Goal: Task Accomplishment & Management: Complete application form

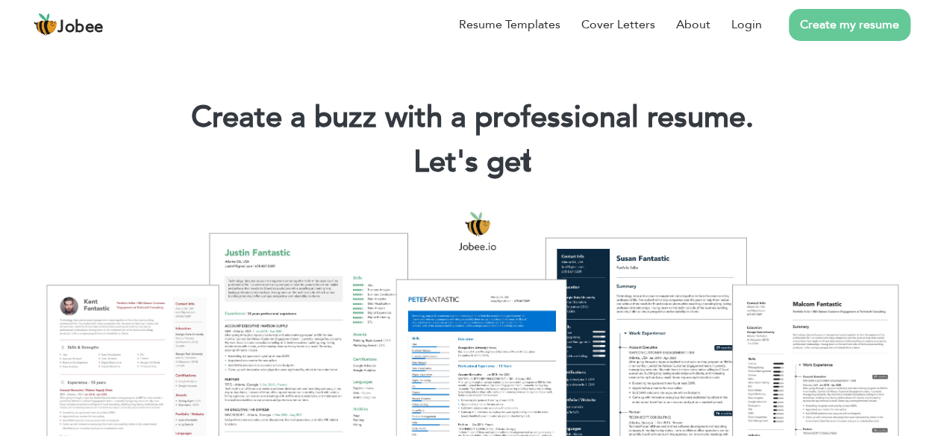
click at [809, 29] on link "Create my resume" at bounding box center [850, 25] width 122 height 32
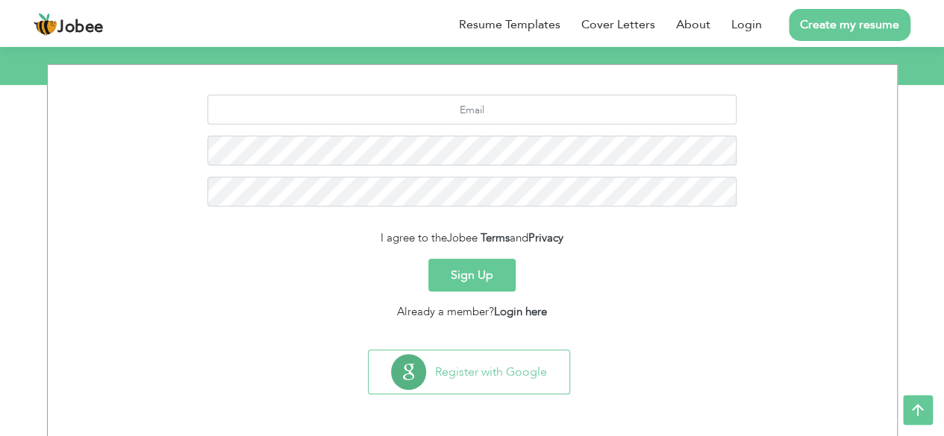
scroll to position [181, 0]
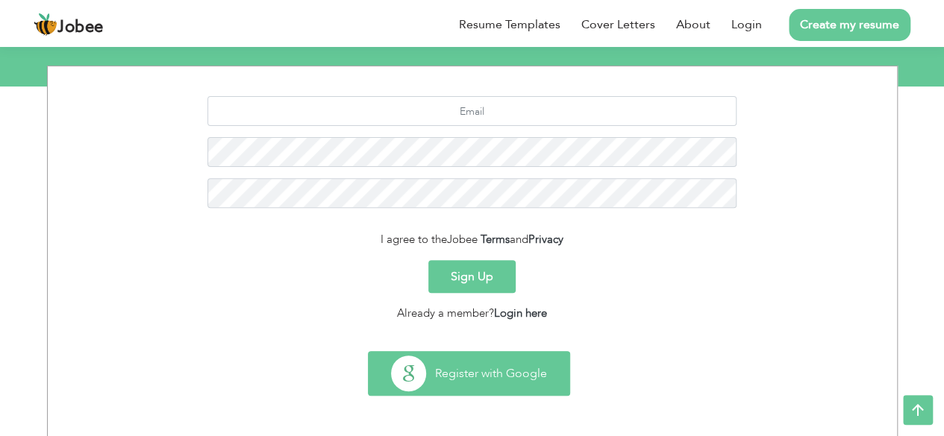
click at [474, 360] on button "Register with Google" at bounding box center [469, 373] width 201 height 43
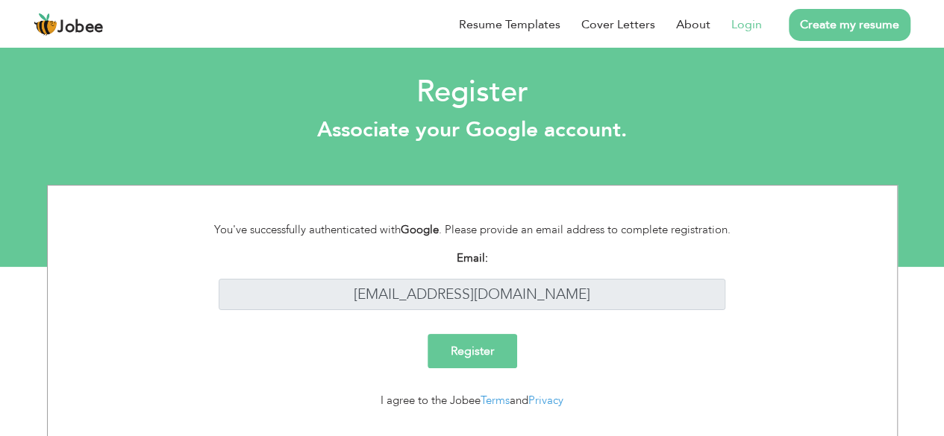
scroll to position [33, 0]
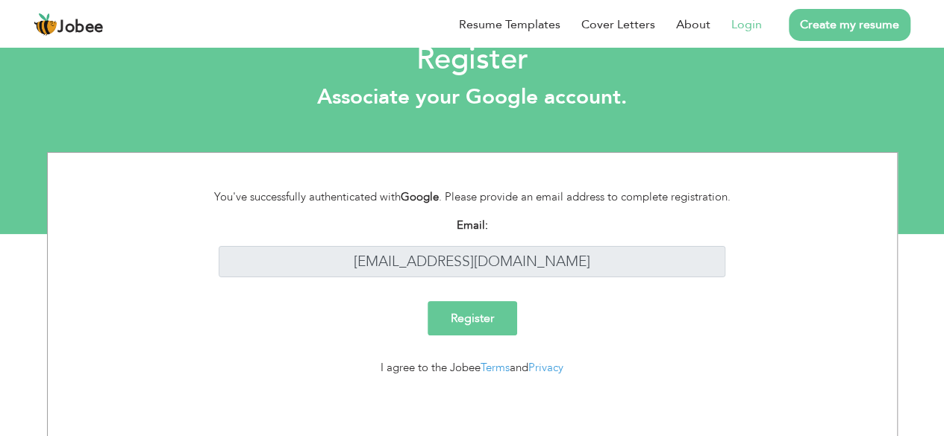
click at [452, 332] on input "Register" at bounding box center [472, 318] width 90 height 34
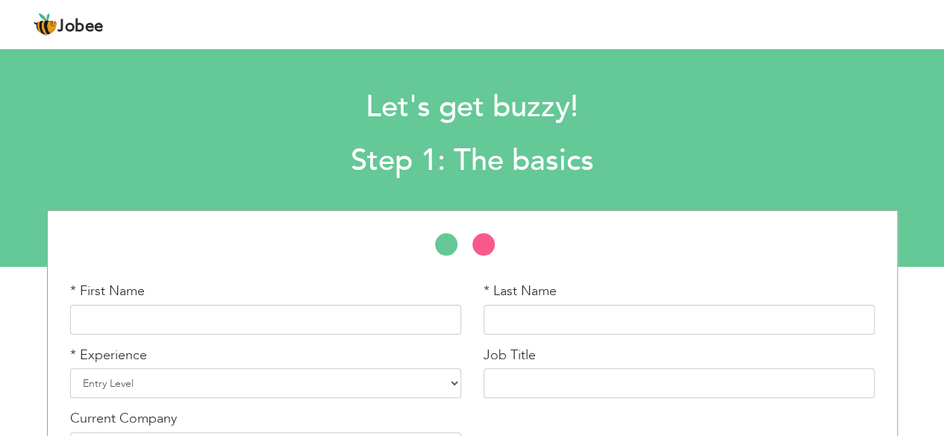
scroll to position [104, 0]
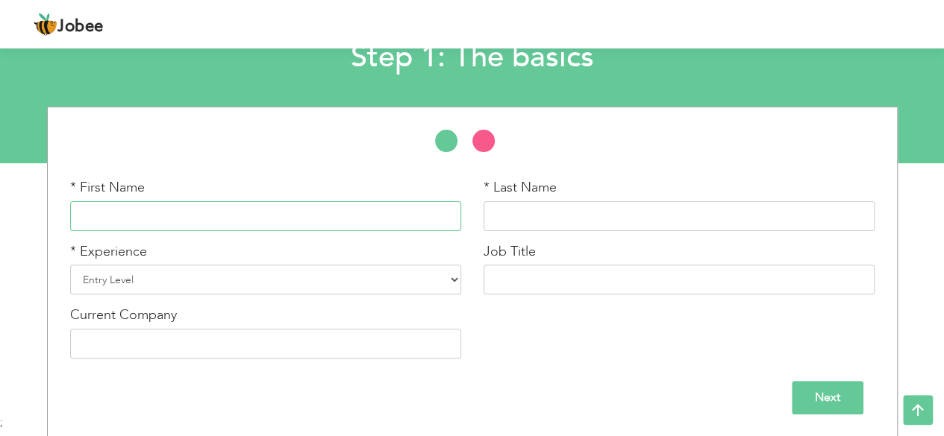
click at [179, 228] on input "text" at bounding box center [265, 216] width 391 height 30
type input "aye"
click at [517, 212] on input "text" at bounding box center [678, 216] width 391 height 30
type input "nm"
click at [486, 274] on input "text" at bounding box center [678, 280] width 391 height 30
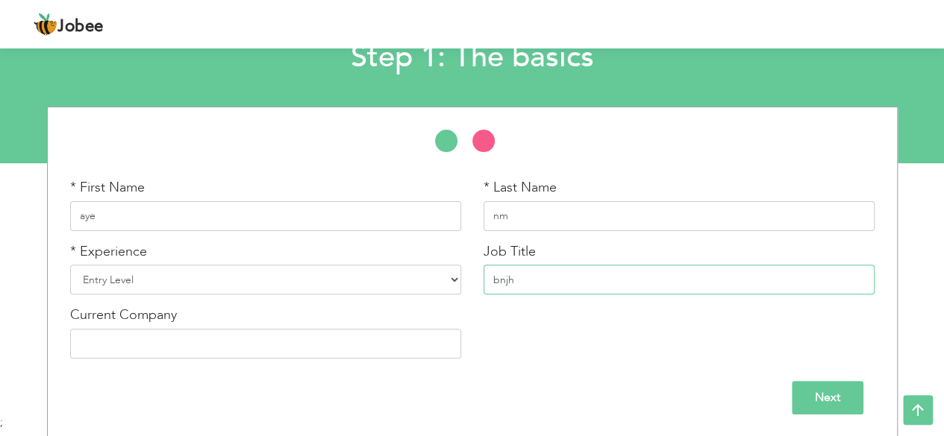
type input "bnjh"
click at [439, 275] on select "Entry Level Less than 1 Year 1 Year 2 Years 3 Years 4 Years 5 Years 6 Years 7 Y…" at bounding box center [265, 280] width 391 height 30
select select "12"
click at [70, 265] on select "Entry Level Less than 1 Year 1 Year 2 Years 3 Years 4 Years 5 Years 6 Years 7 Y…" at bounding box center [265, 280] width 391 height 30
click at [806, 398] on input "Next" at bounding box center [828, 398] width 72 height 34
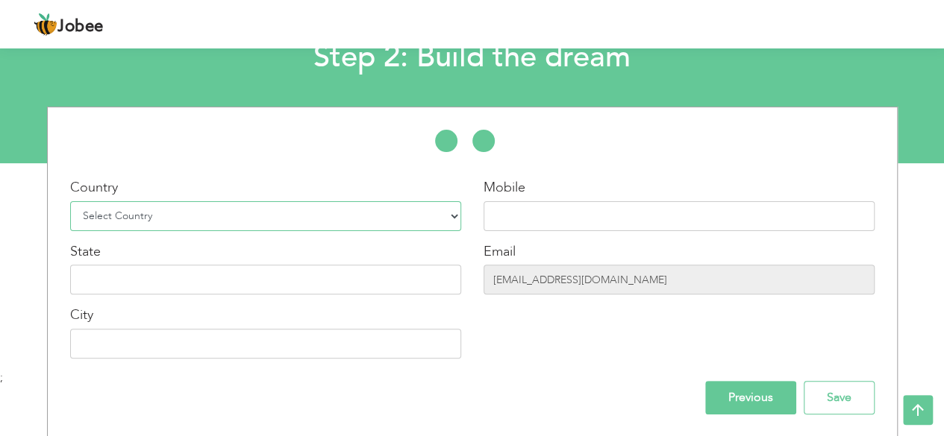
click at [259, 210] on select "Select Country Afghanistan Albania Algeria American Samoa Andorra Angola Anguil…" at bounding box center [265, 216] width 391 height 30
select select "10"
click at [70, 201] on select "Select Country Afghanistan Albania Algeria American Samoa Andorra Angola Anguil…" at bounding box center [265, 216] width 391 height 30
click at [574, 218] on input "text" at bounding box center [678, 216] width 391 height 30
type input "23456789"
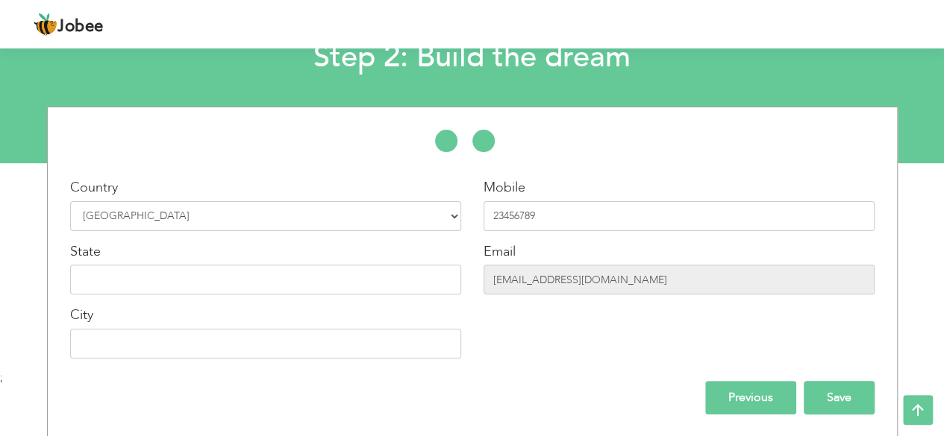
click at [852, 399] on input "Save" at bounding box center [838, 398] width 71 height 34
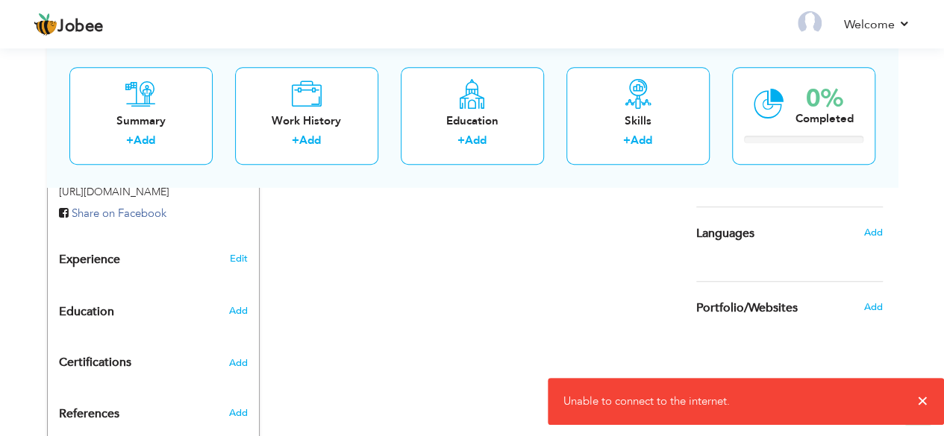
scroll to position [579, 0]
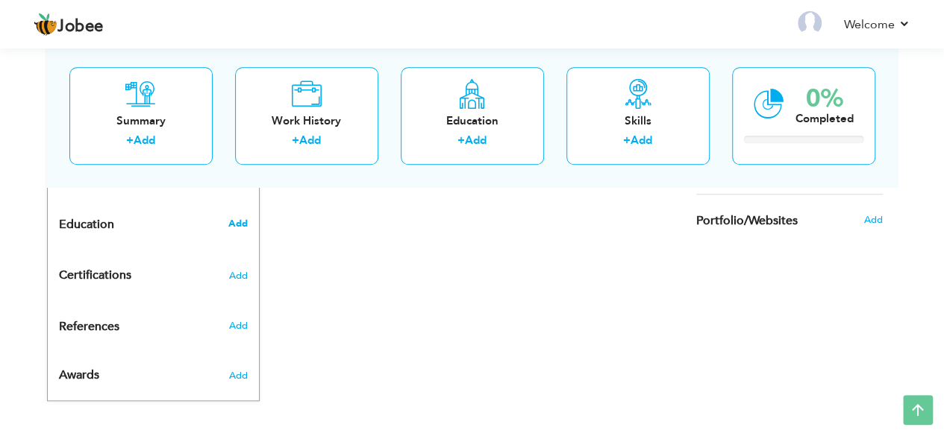
click at [236, 225] on div "Add" at bounding box center [240, 224] width 35 height 28
click at [240, 219] on span "Add" at bounding box center [237, 223] width 19 height 13
click at [113, 219] on div "Education" at bounding box center [136, 225] width 176 height 30
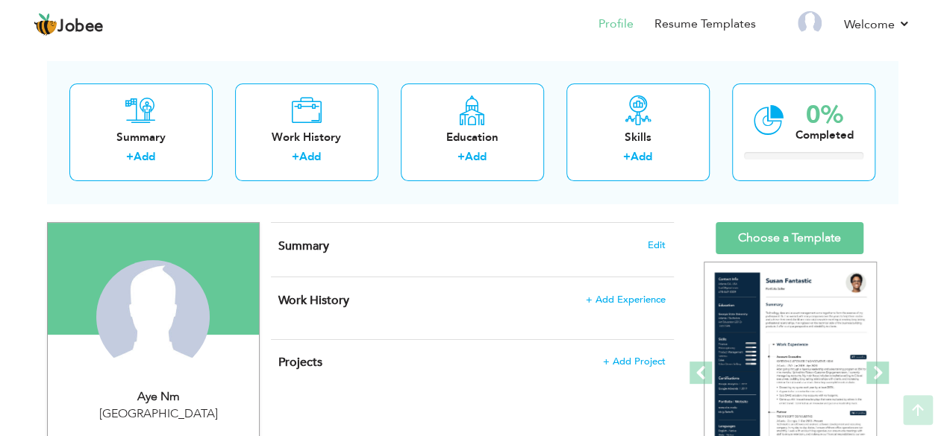
scroll to position [58, 0]
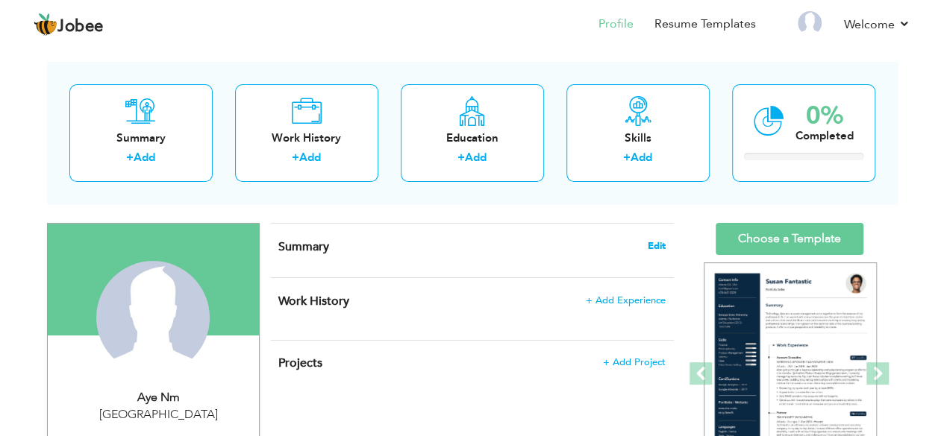
click at [655, 241] on span "Edit" at bounding box center [657, 246] width 18 height 10
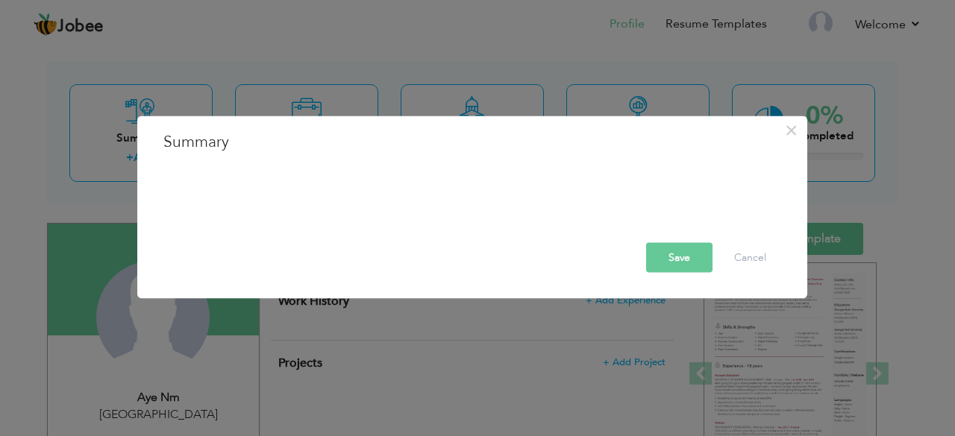
click at [684, 263] on button "Save" at bounding box center [679, 257] width 66 height 30
click at [790, 122] on span "×" at bounding box center [791, 129] width 13 height 27
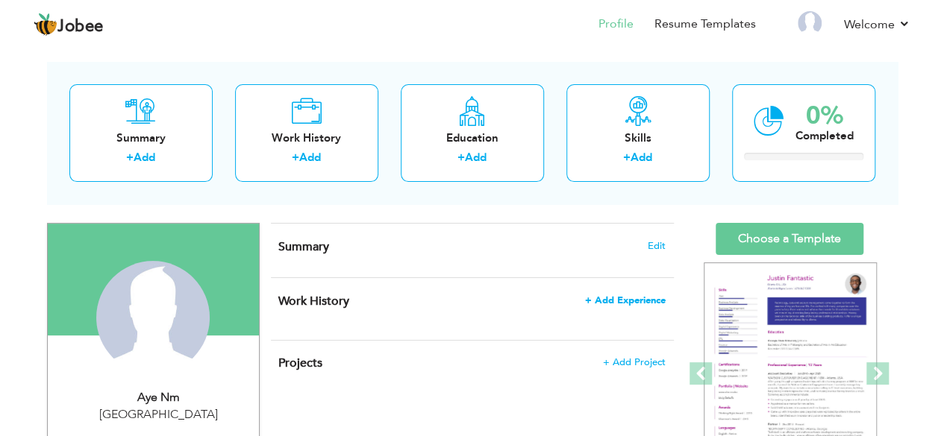
click at [642, 296] on span "+ Add Experience" at bounding box center [625, 300] width 81 height 10
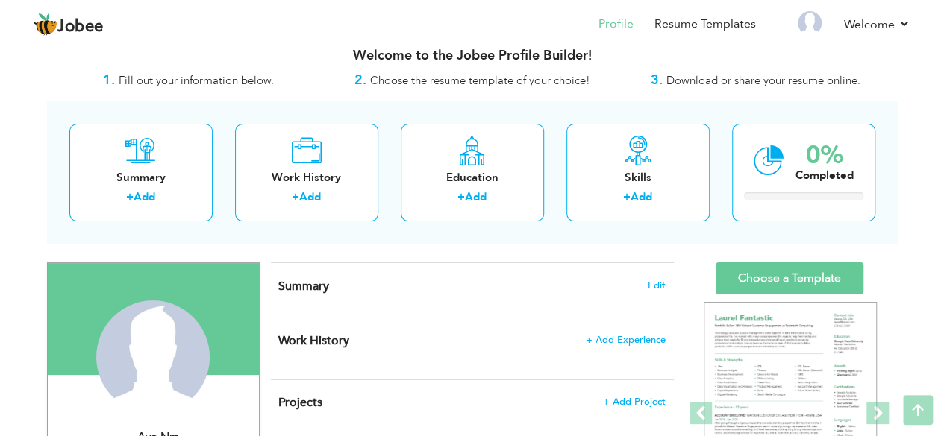
scroll to position [17, 0]
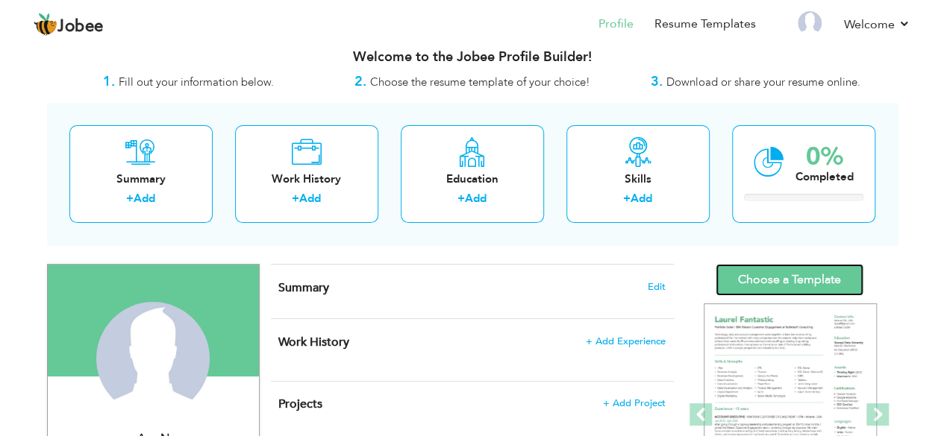
click at [791, 264] on link "Choose a Template" at bounding box center [789, 280] width 148 height 32
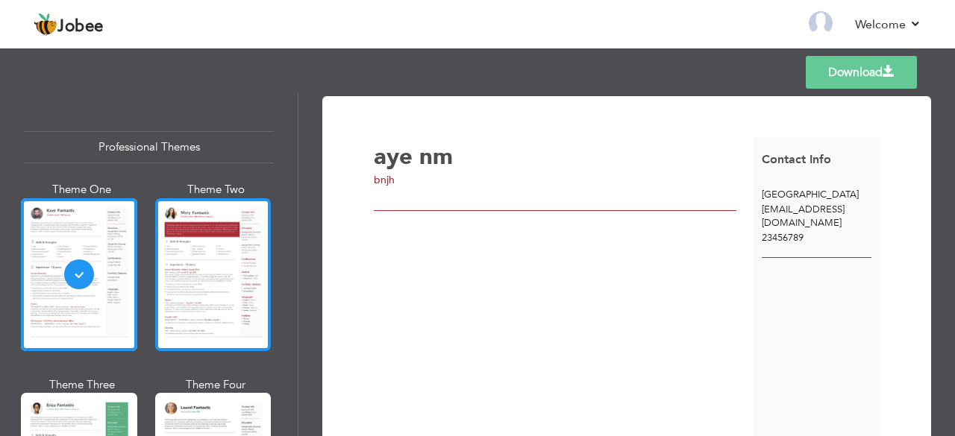
scroll to position [239, 0]
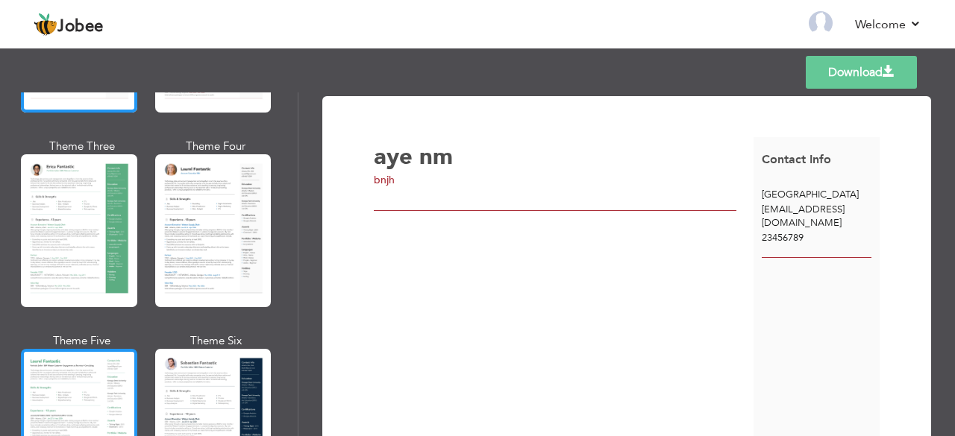
click at [90, 384] on div at bounding box center [79, 425] width 116 height 153
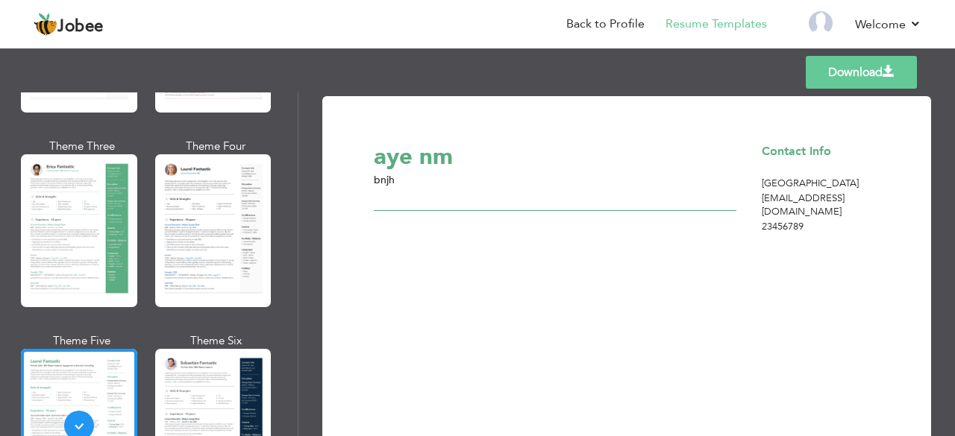
click at [842, 74] on link "Download" at bounding box center [861, 72] width 111 height 33
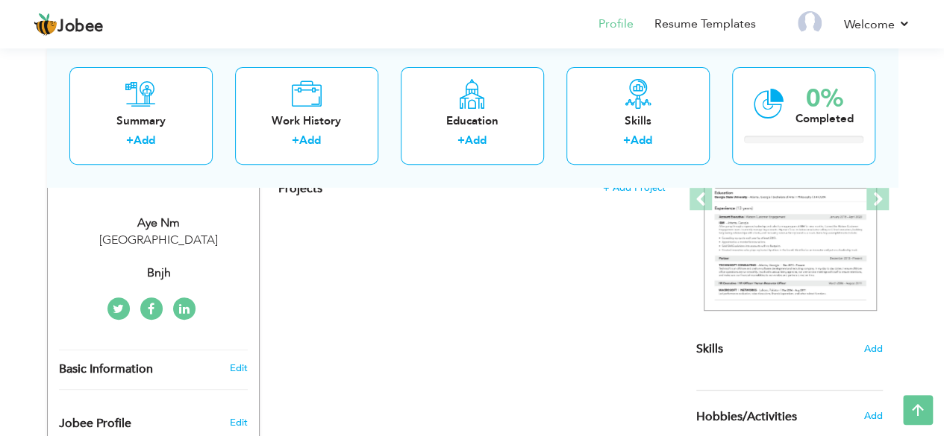
scroll to position [232, 0]
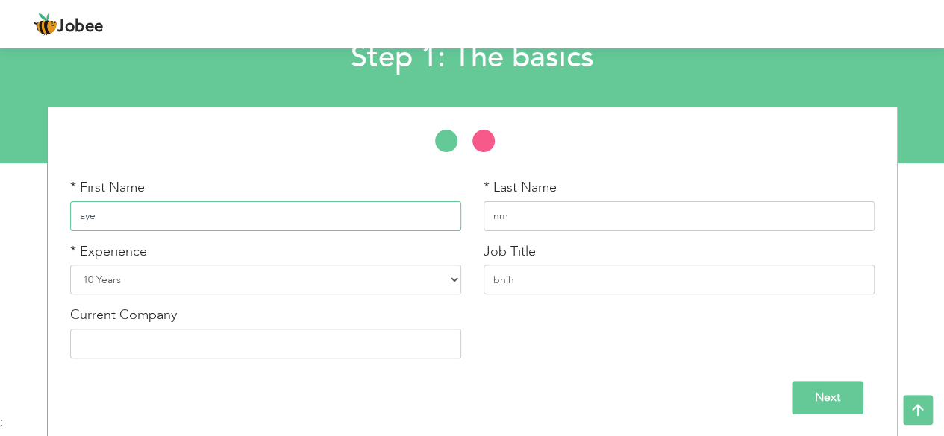
click at [143, 207] on input "aye" at bounding box center [265, 216] width 391 height 30
type input "a"
type input "Ayesha"
click at [516, 218] on input "nm" at bounding box center [678, 216] width 391 height 30
type input "n"
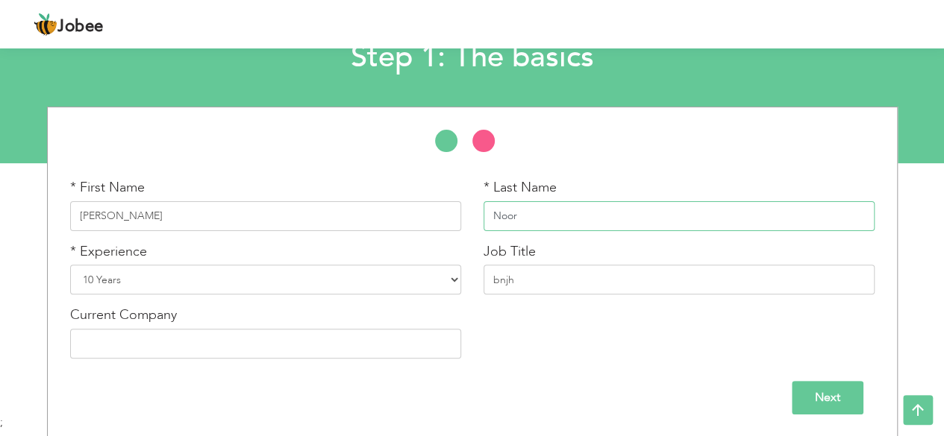
type input "Noor"
click at [521, 286] on input "bnjh" at bounding box center [678, 280] width 391 height 30
type input "b"
type input "Web Developer"
click at [452, 277] on select "Entry Level Less than 1 Year 1 Year 2 Years 3 Years 4 Years 5 Years 6 Years 7 Y…" at bounding box center [265, 280] width 391 height 30
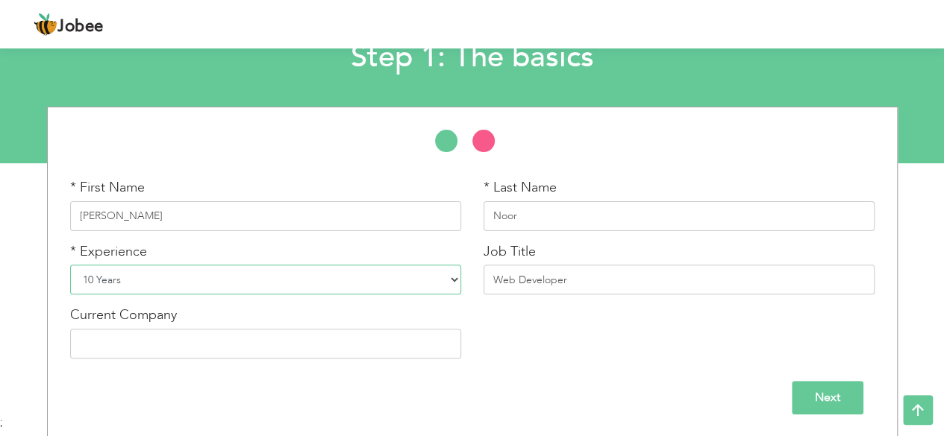
click at [109, 290] on select "Entry Level Less than 1 Year 1 Year 2 Years 3 Years 4 Years 5 Years 6 Years 7 Y…" at bounding box center [265, 280] width 391 height 30
click at [131, 283] on select "Entry Level Less than 1 Year 1 Year 2 Years 3 Years 4 Years 5 Years 6 Years 7 Y…" at bounding box center [265, 280] width 391 height 30
select select "1"
click at [70, 265] on select "Entry Level Less than 1 Year 1 Year 2 Years 3 Years 4 Years 5 Years 6 Years 7 Y…" at bounding box center [265, 280] width 391 height 30
click at [452, 280] on select "Entry Level Less than 1 Year 1 Year 2 Years 3 Years 4 Years 5 Years 6 Years 7 Y…" at bounding box center [265, 280] width 391 height 30
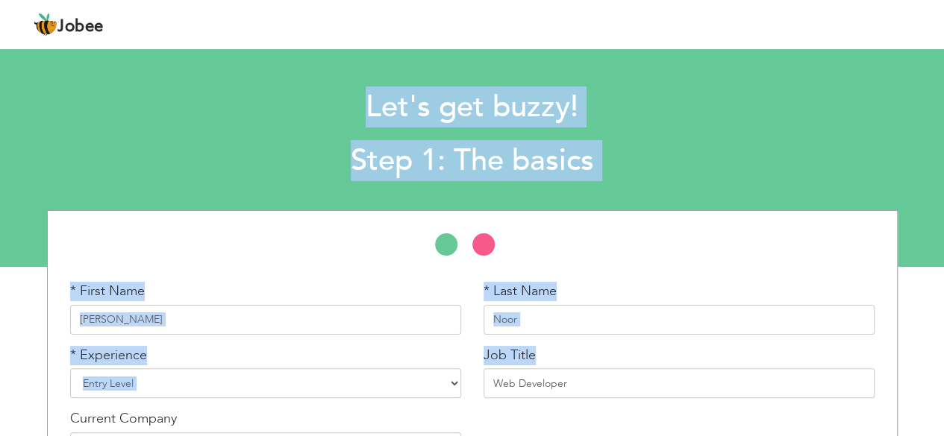
drag, startPoint x: 555, startPoint y: 363, endPoint x: 16, endPoint y: -17, distance: 659.5
click at [16, 0] on html "Jobee Profile Resume Templates Resume Templates Cover Letters About My Resume W…" at bounding box center [472, 218] width 944 height 436
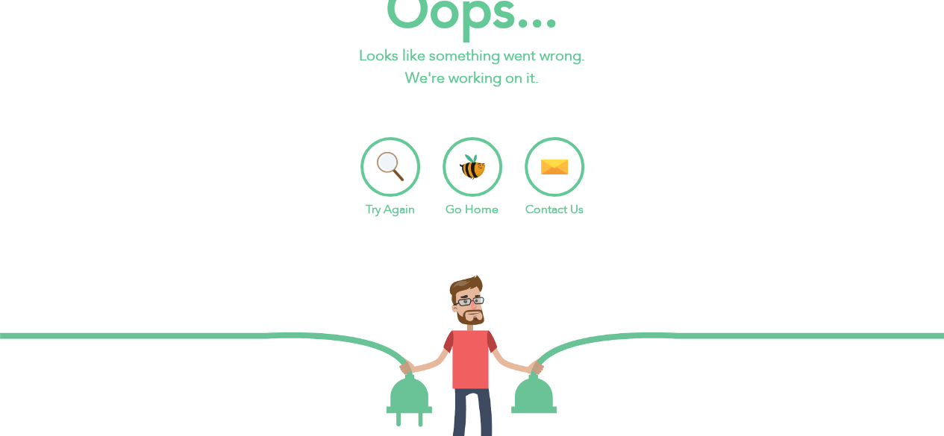
scroll to position [67, 0]
click at [477, 145] on li "Go Home" at bounding box center [472, 178] width 60 height 81
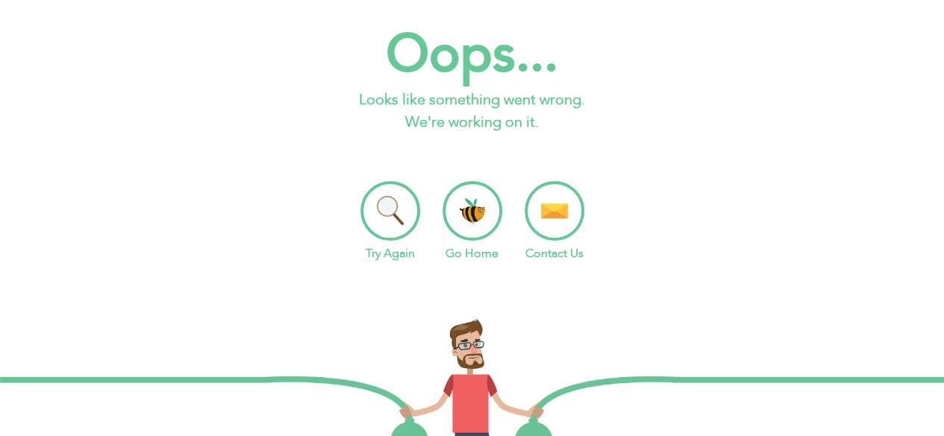
scroll to position [0, 0]
